Goal: Information Seeking & Learning: Check status

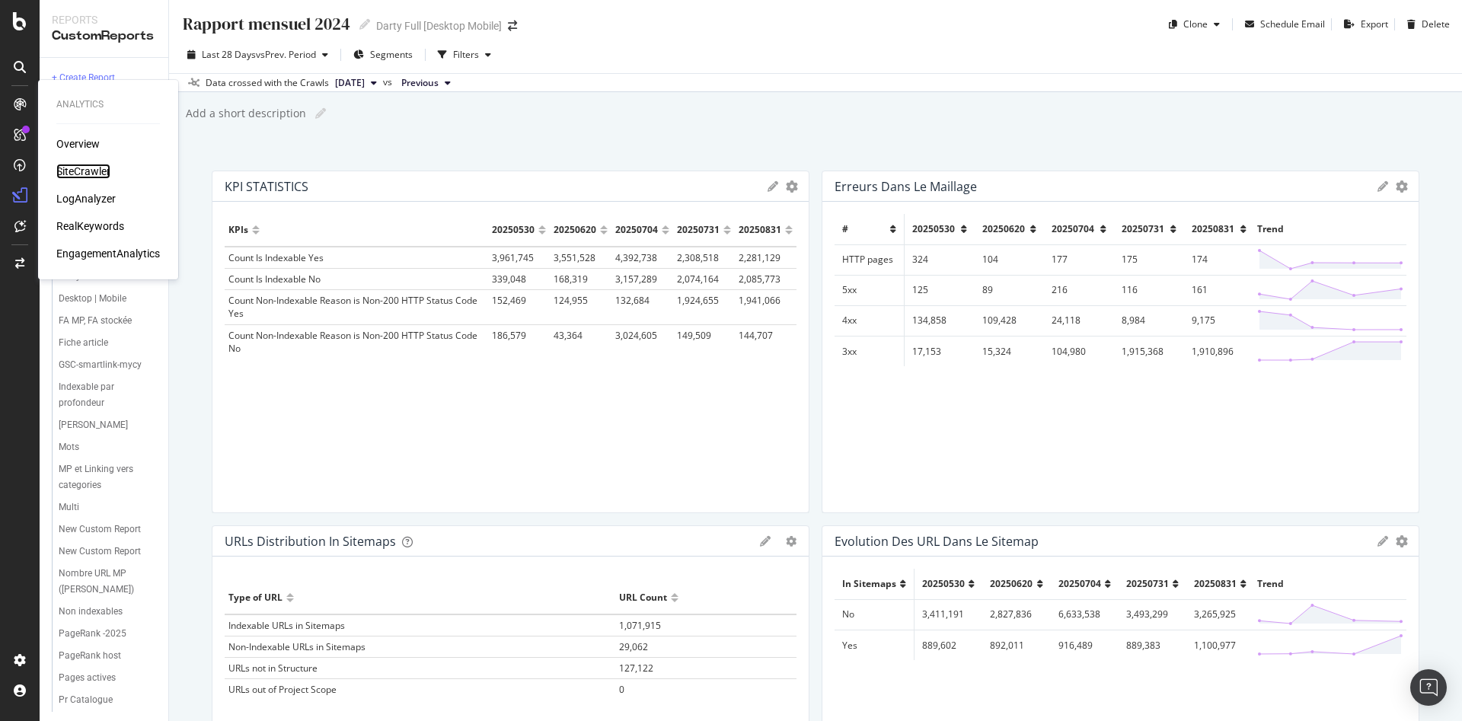
drag, startPoint x: 104, startPoint y: 173, endPoint x: 164, endPoint y: 158, distance: 61.1
click at [104, 174] on div "SiteCrawler" at bounding box center [83, 171] width 54 height 15
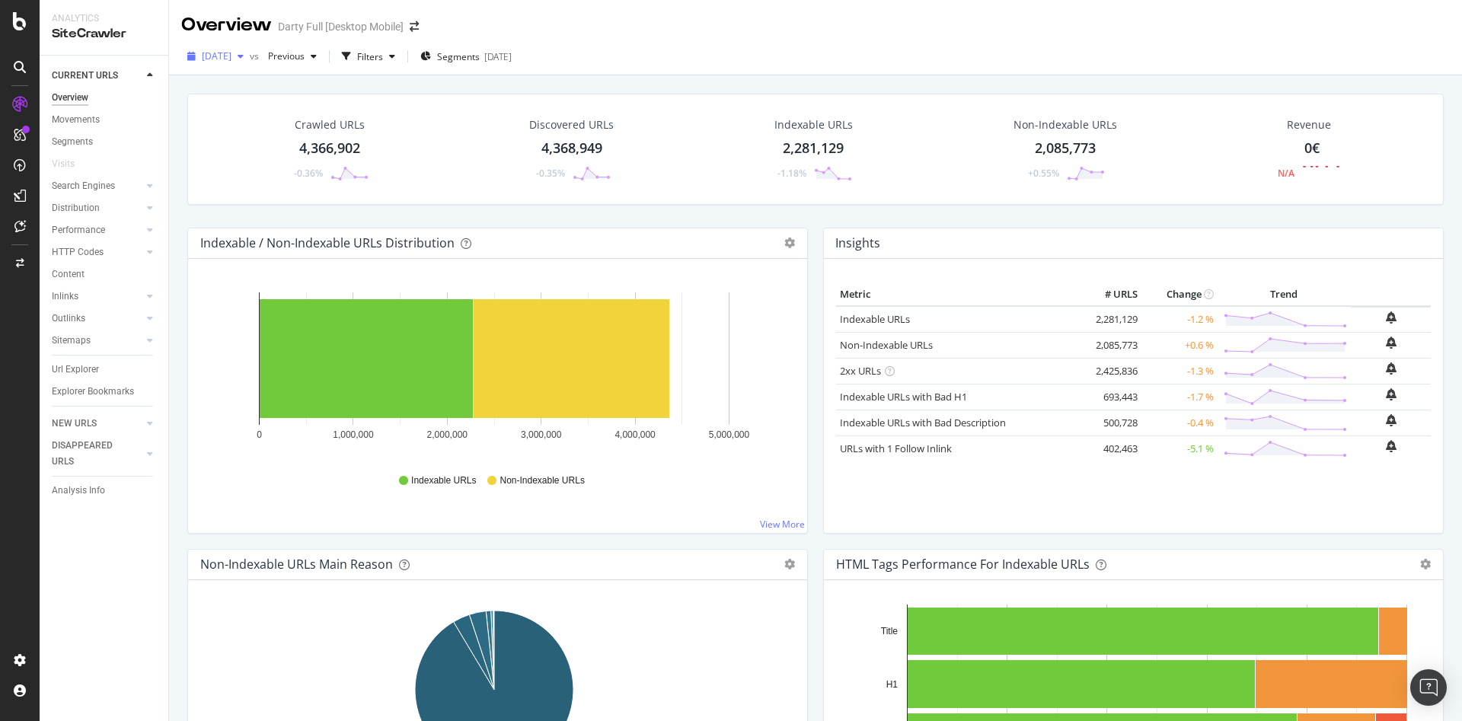
click at [250, 57] on div "button" at bounding box center [240, 56] width 18 height 9
click at [269, 134] on div "[DATE]" at bounding box center [243, 139] width 81 height 14
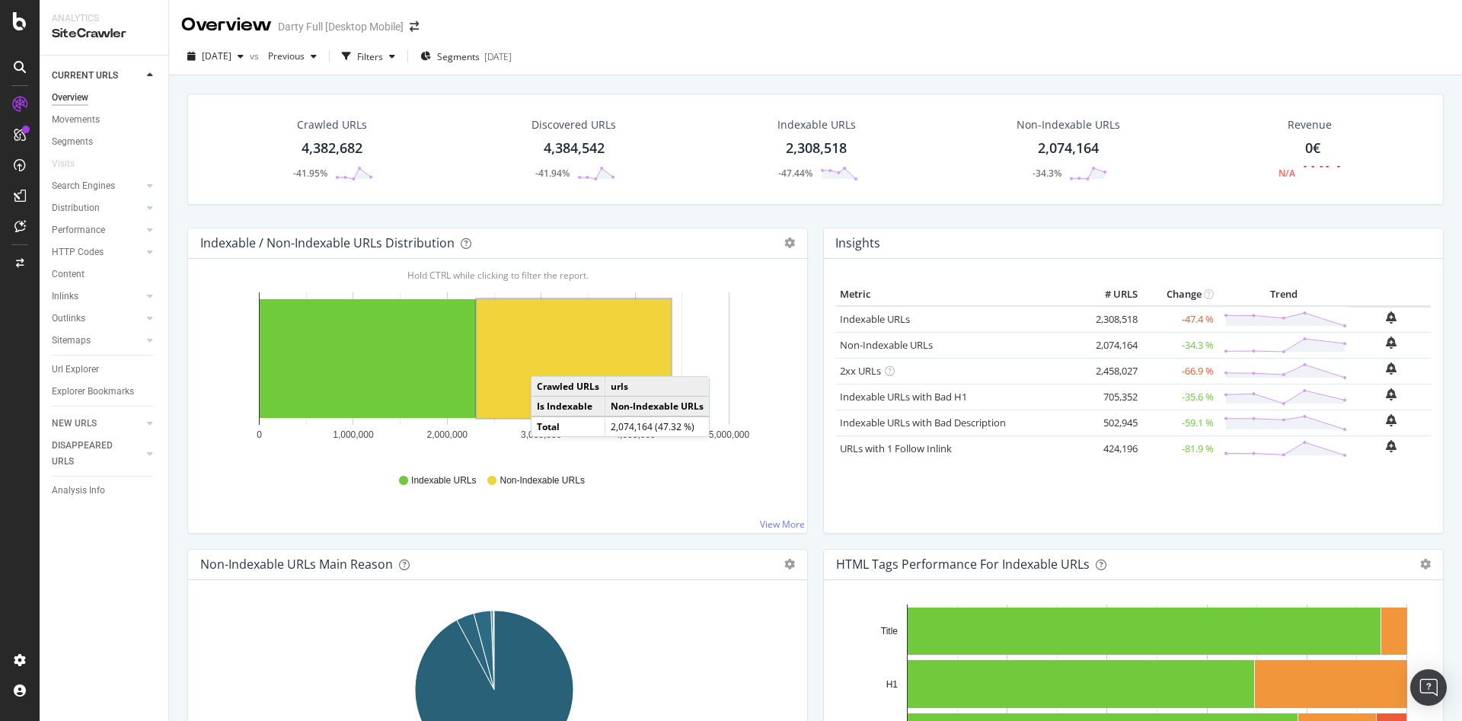
click at [545, 361] on rect "A chart." at bounding box center [574, 358] width 194 height 119
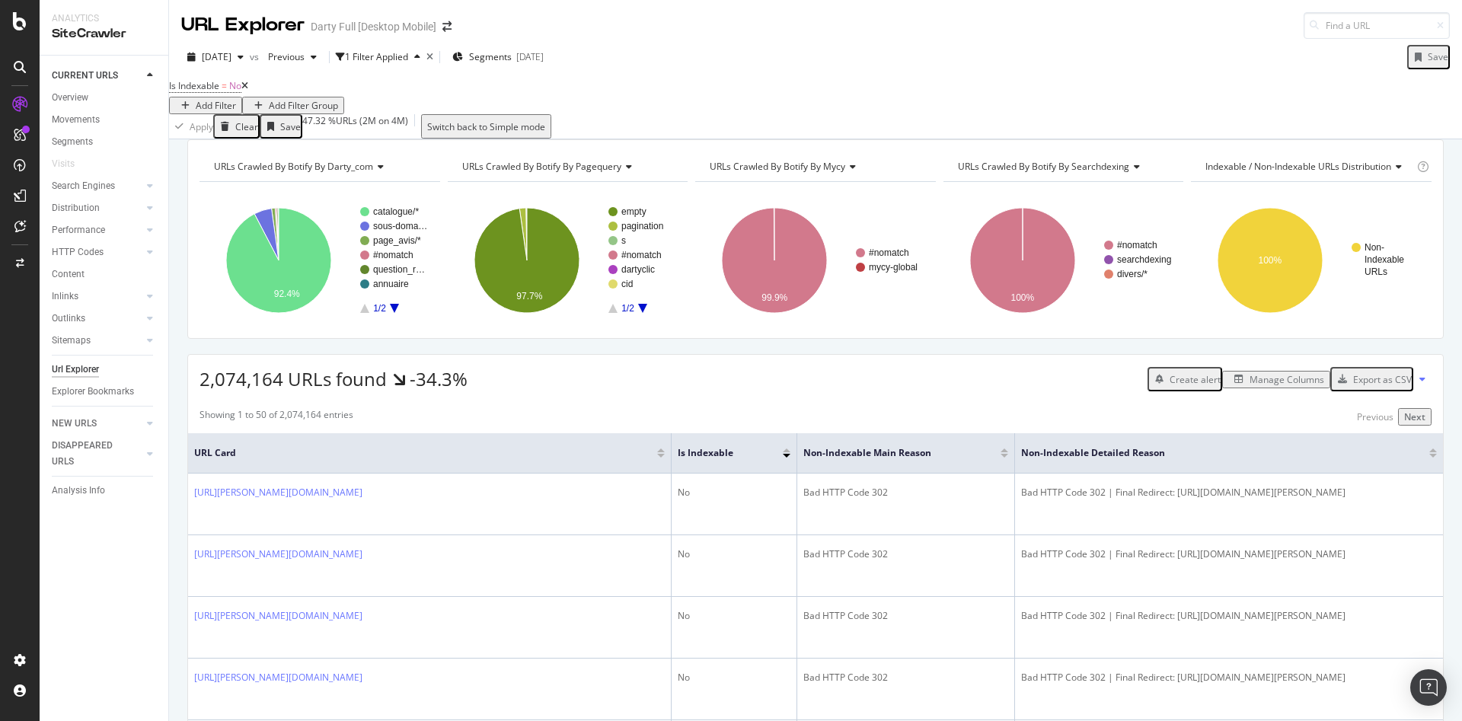
click at [236, 99] on div "Add Filter" at bounding box center [216, 105] width 40 height 13
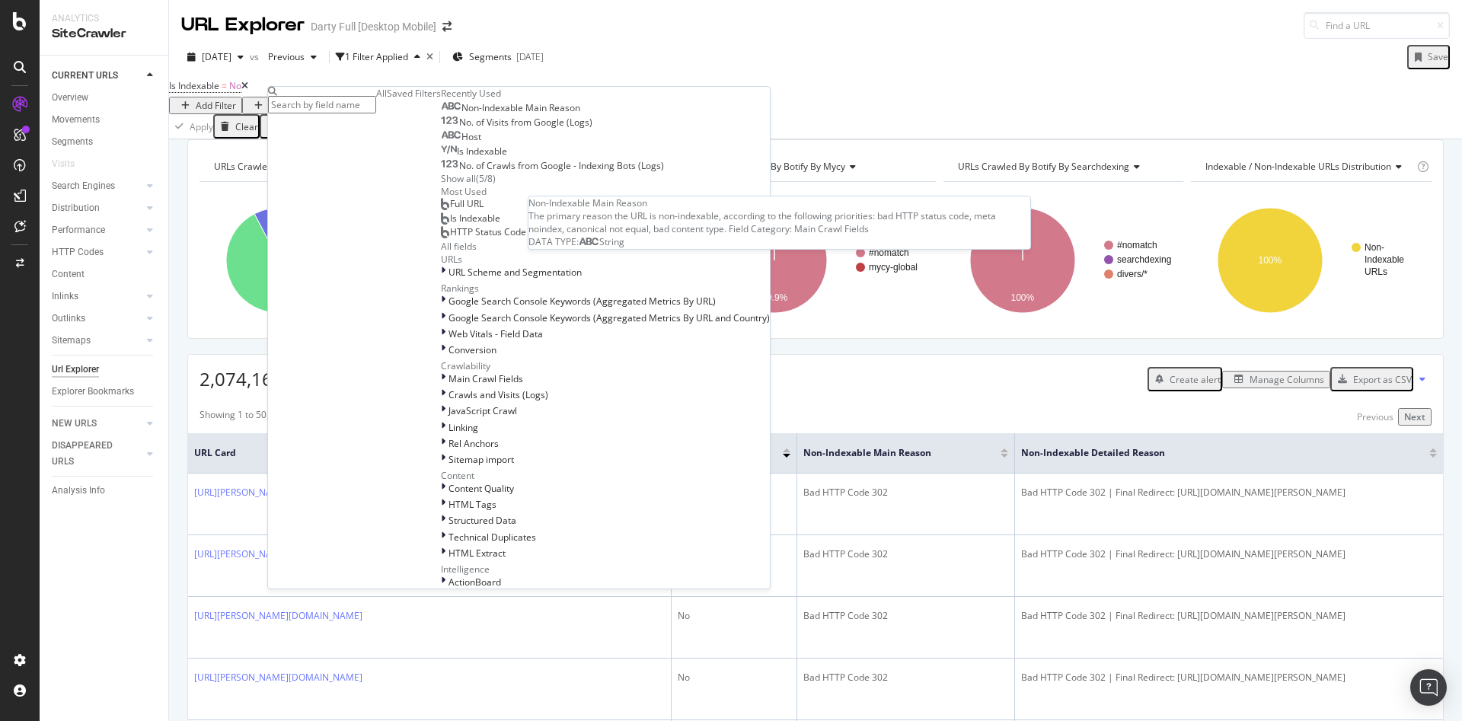
click at [461, 114] on span "Non-Indexable Main Reason" at bounding box center [520, 107] width 119 height 13
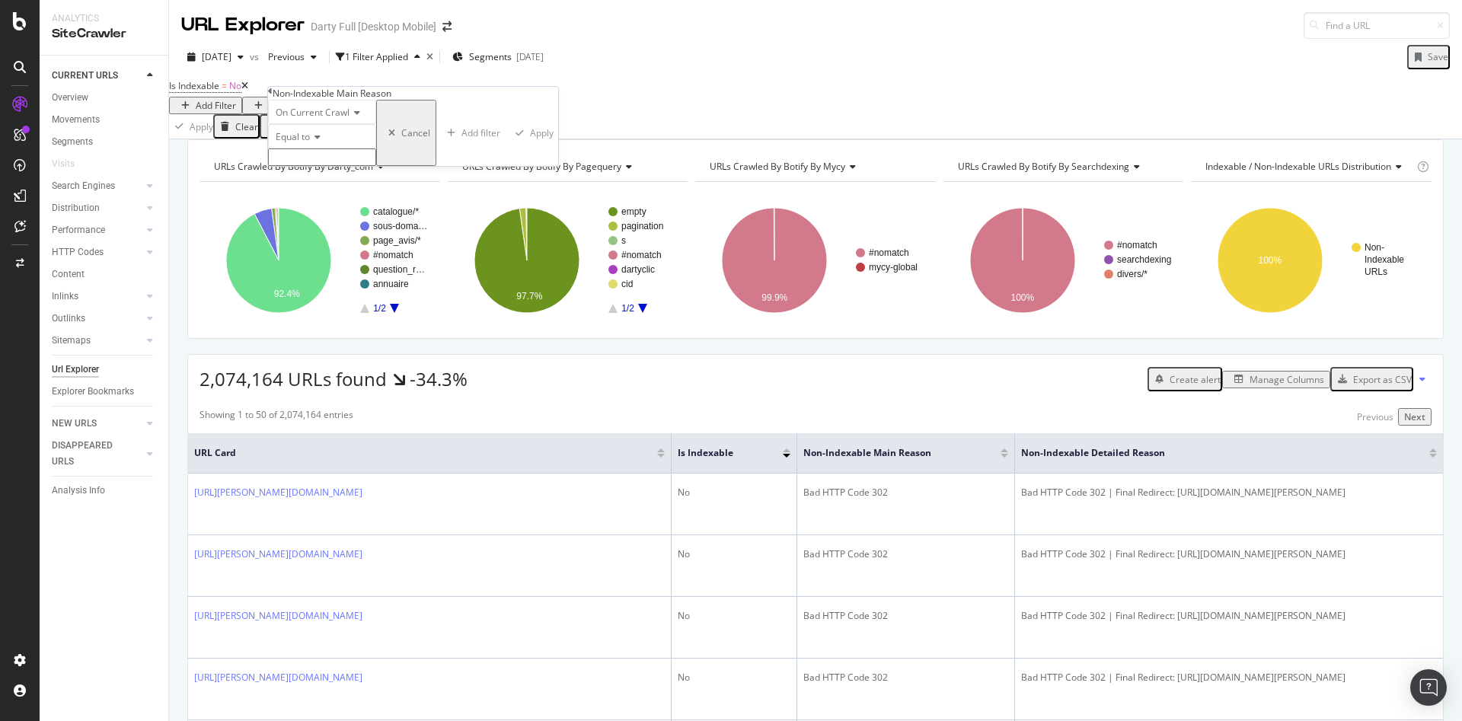
click at [357, 166] on input "text" at bounding box center [322, 157] width 108 height 18
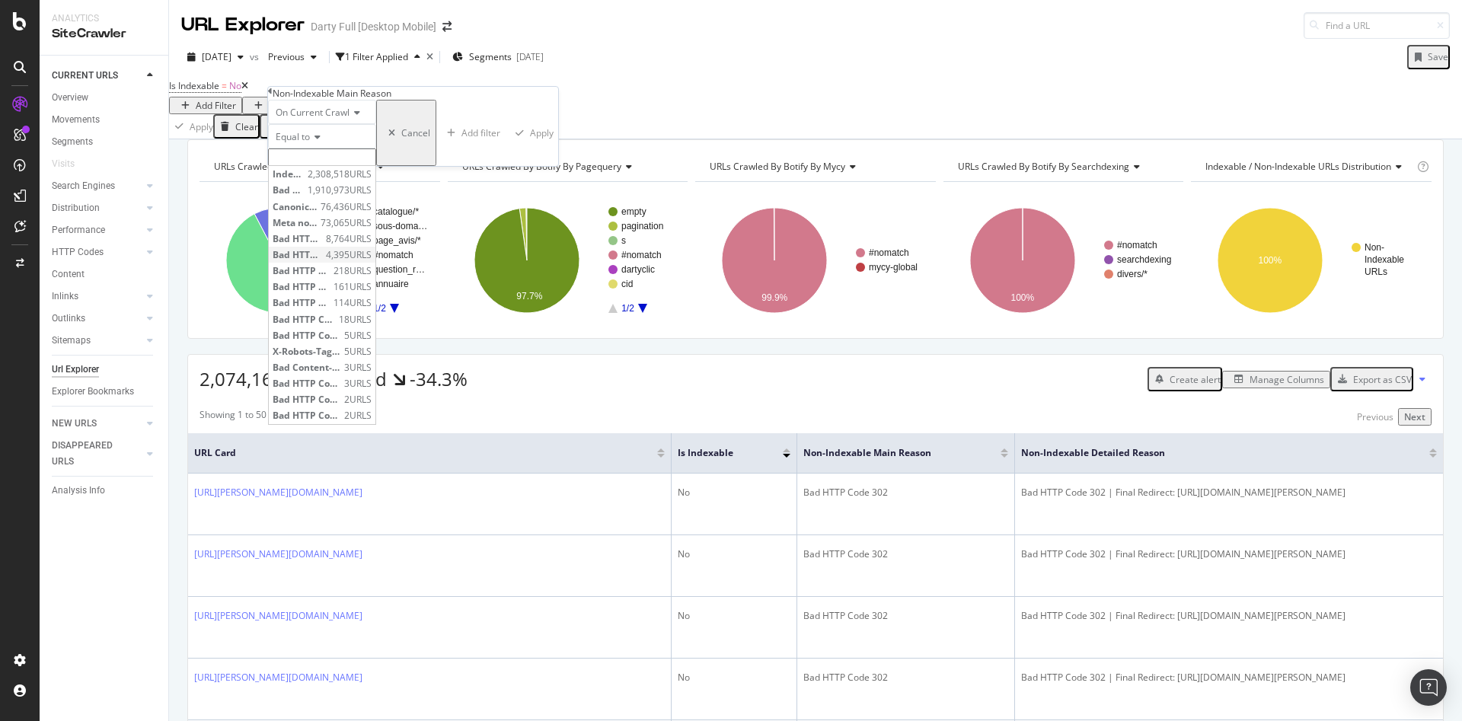
click at [372, 261] on span "4,395 URLS" at bounding box center [349, 254] width 46 height 13
type input "Bad HTTP Code 301"
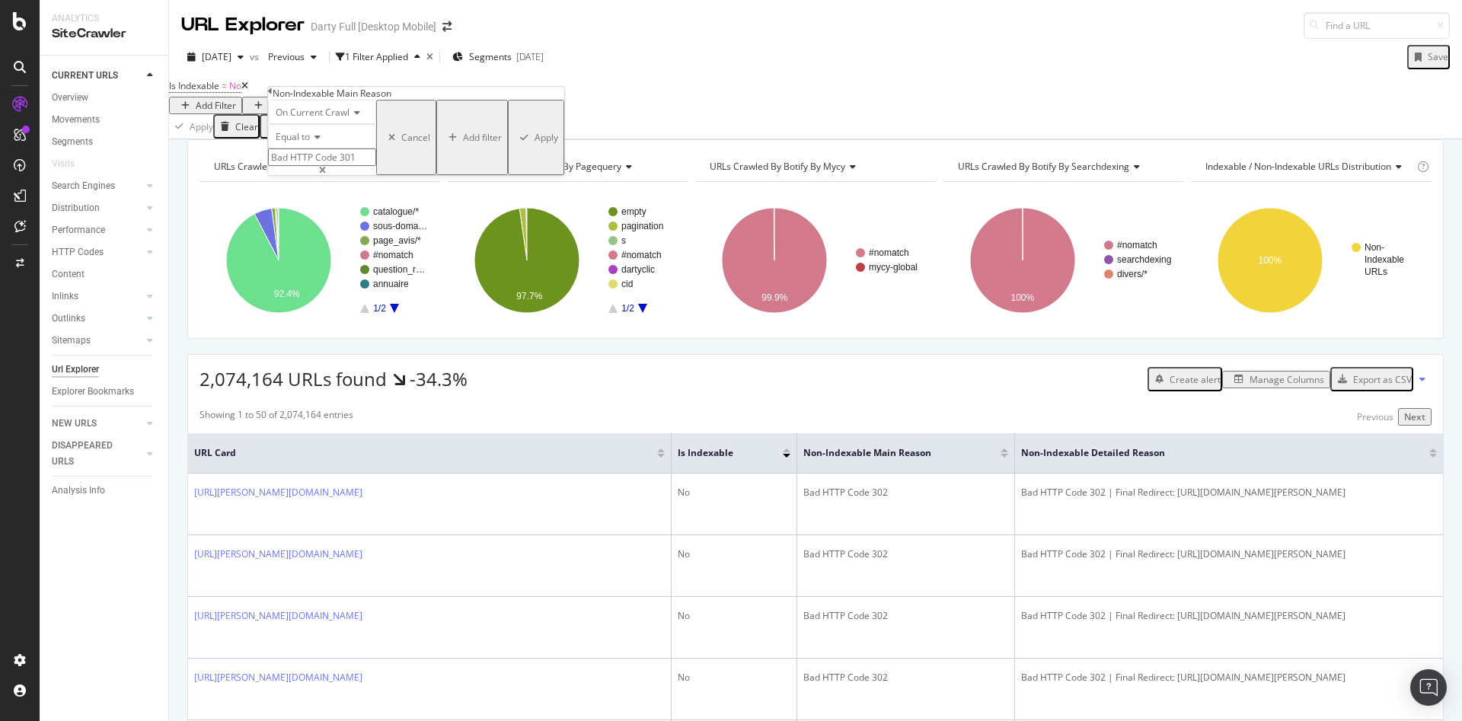
click at [514, 142] on div "button" at bounding box center [524, 137] width 21 height 9
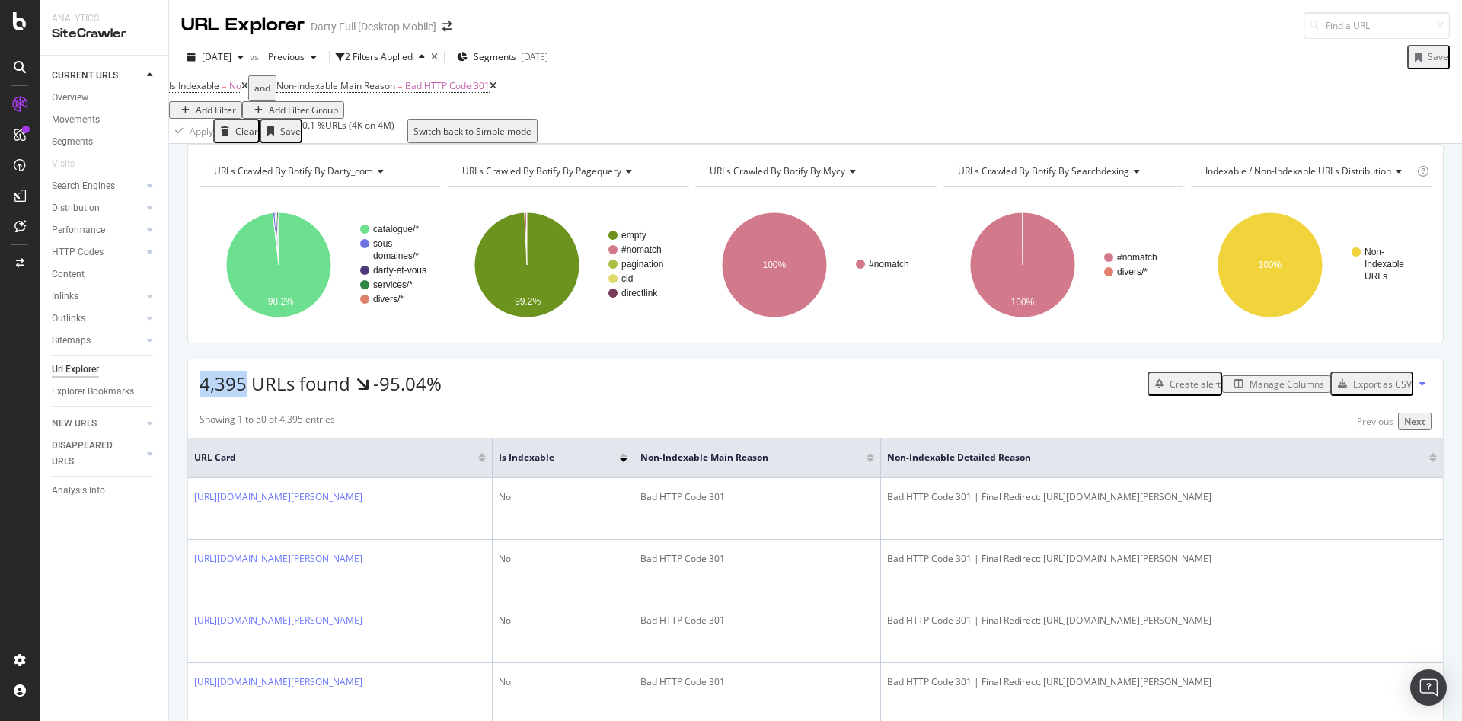
drag, startPoint x: 245, startPoint y: 404, endPoint x: 200, endPoint y: 410, distance: 45.2
click at [200, 396] on span "4,395 URLs found" at bounding box center [274, 383] width 151 height 25
click at [250, 62] on div "[DATE]" at bounding box center [215, 57] width 69 height 23
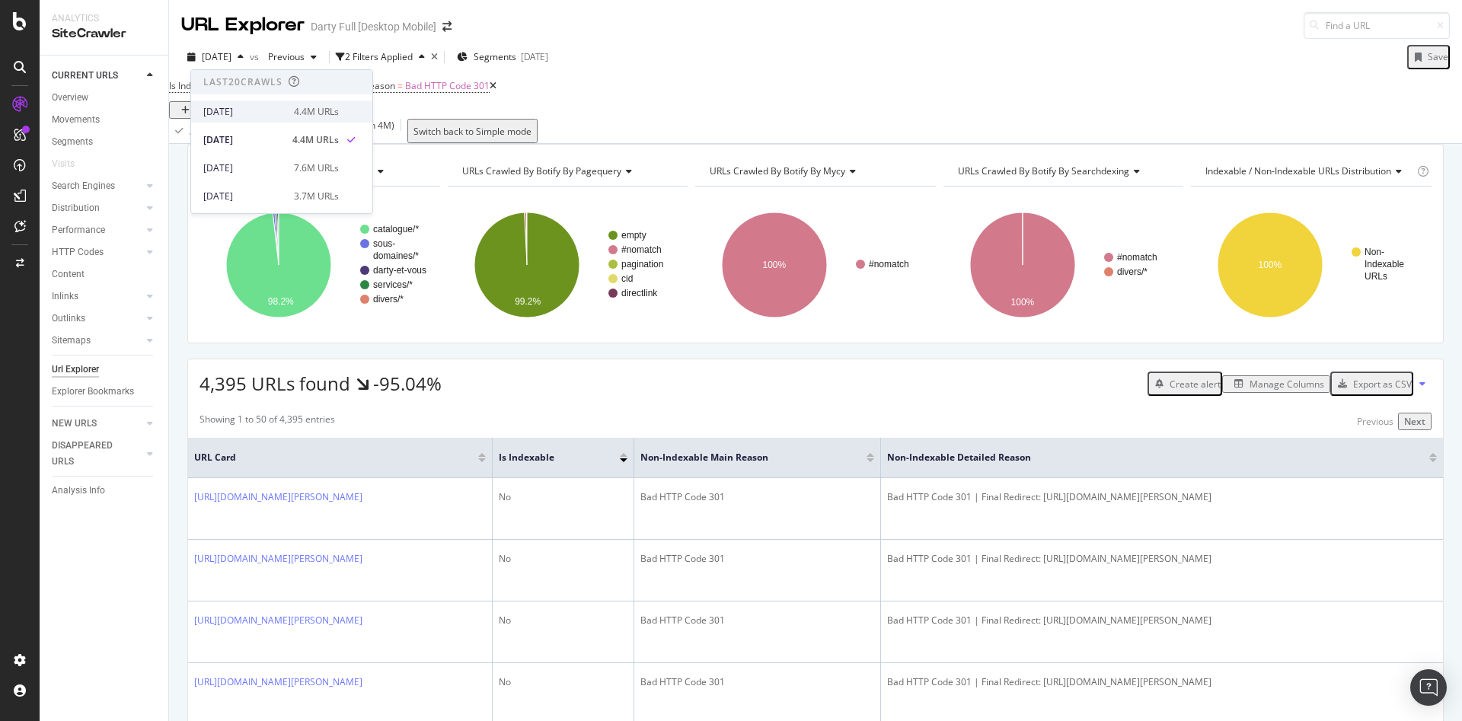
click at [279, 107] on div "[DATE]" at bounding box center [243, 112] width 81 height 14
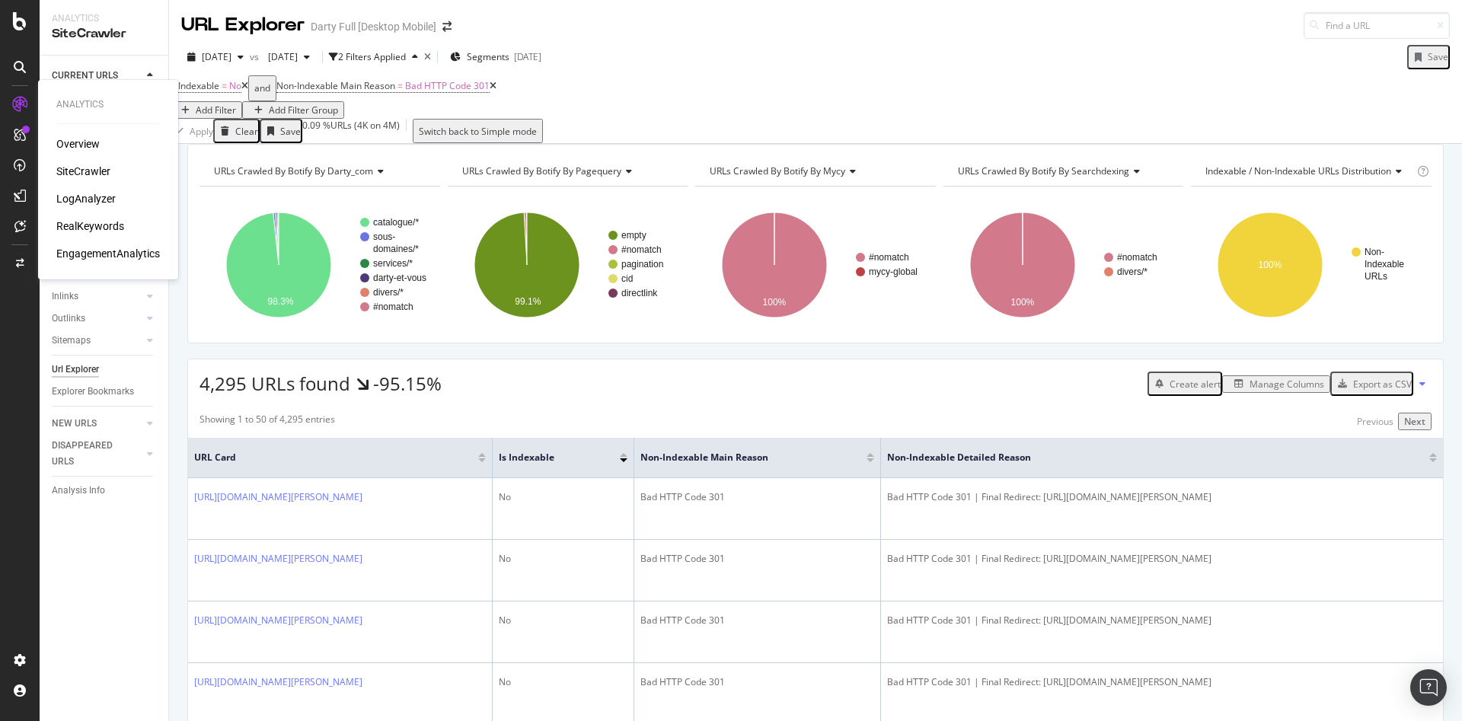
click at [99, 167] on div "SiteCrawler" at bounding box center [83, 171] width 54 height 15
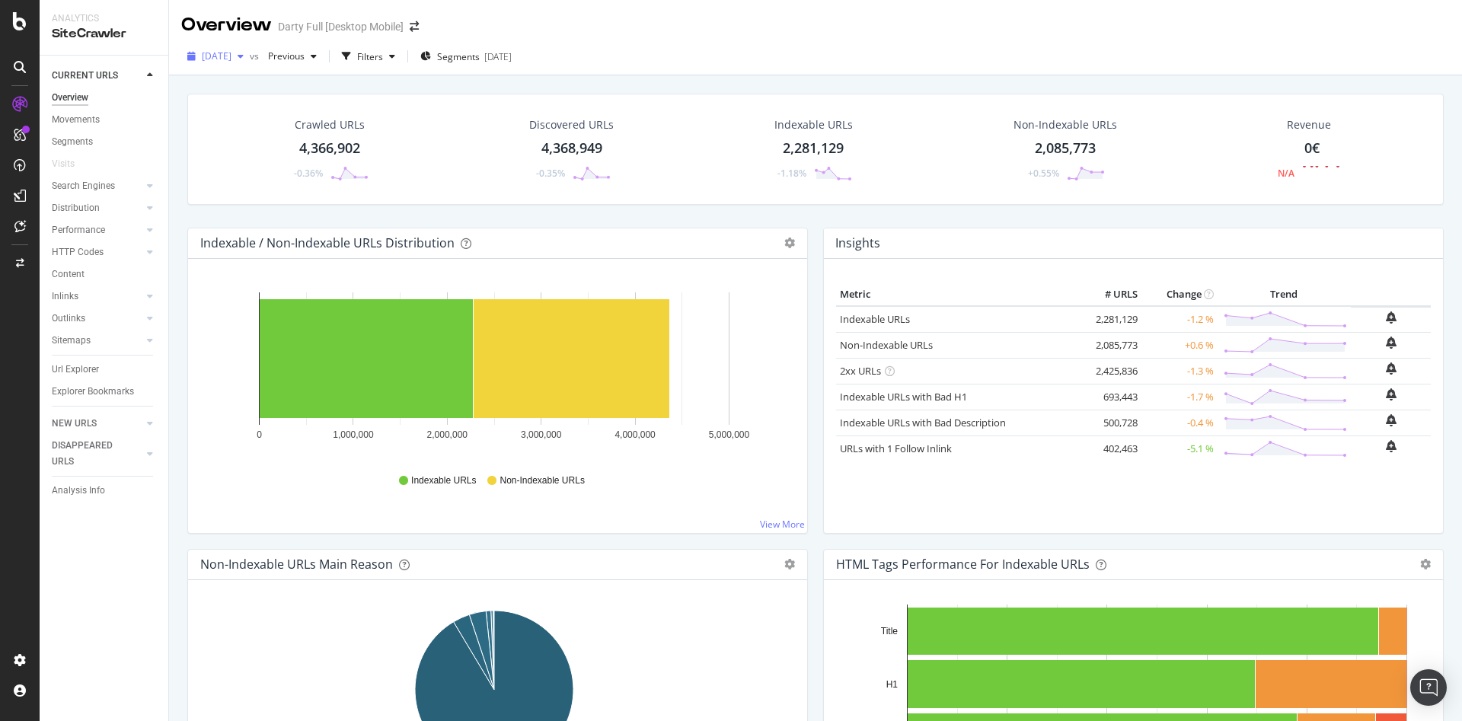
click at [250, 59] on div "button" at bounding box center [240, 56] width 18 height 9
click at [318, 144] on div "4.8M URLs" at bounding box center [316, 146] width 45 height 14
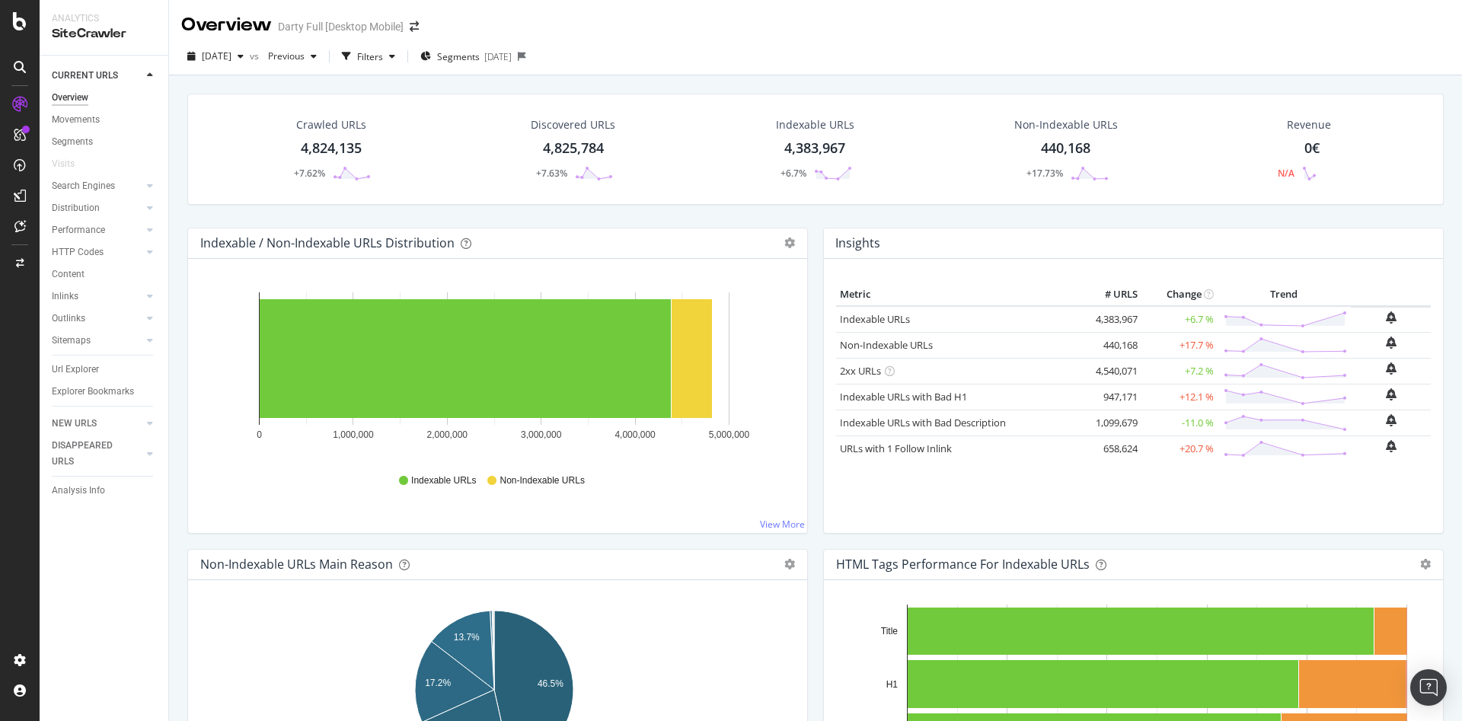
drag, startPoint x: 1083, startPoint y: 317, endPoint x: 1138, endPoint y: 316, distance: 55.6
click at [1138, 316] on tr "Indexable URLs 4,383,967 +6.7 %" at bounding box center [1133, 319] width 595 height 27
copy tr "4,383,967"
